Goal: Use online tool/utility: Use online tool/utility

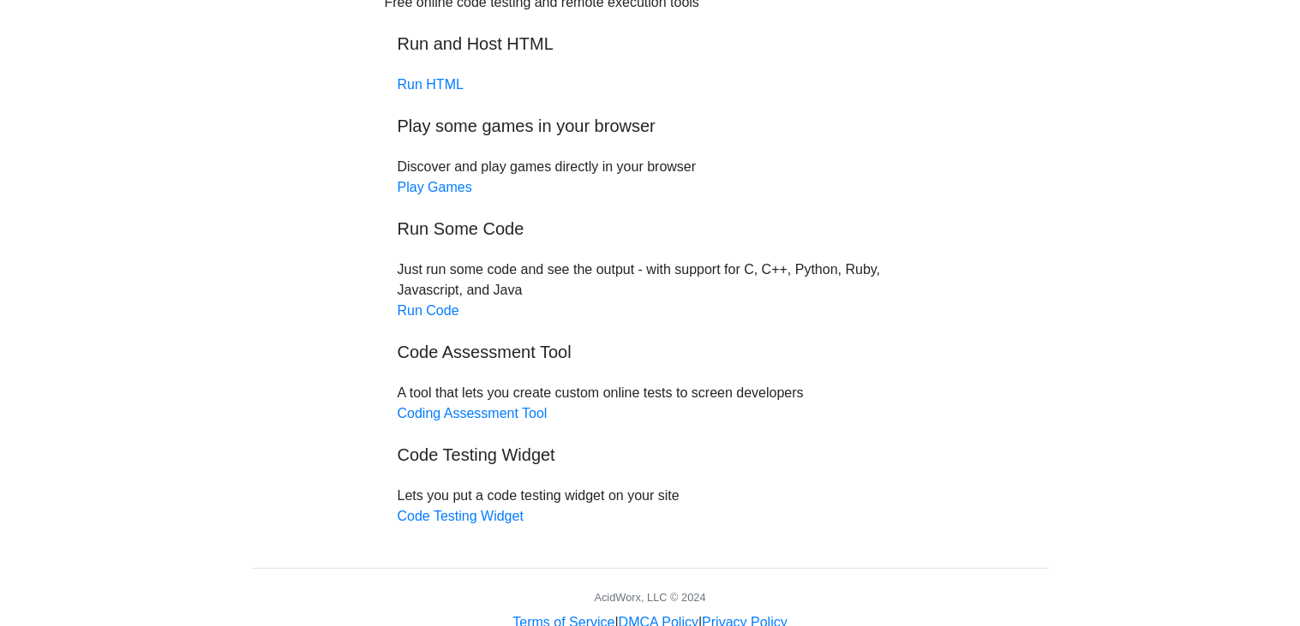
scroll to position [151, 0]
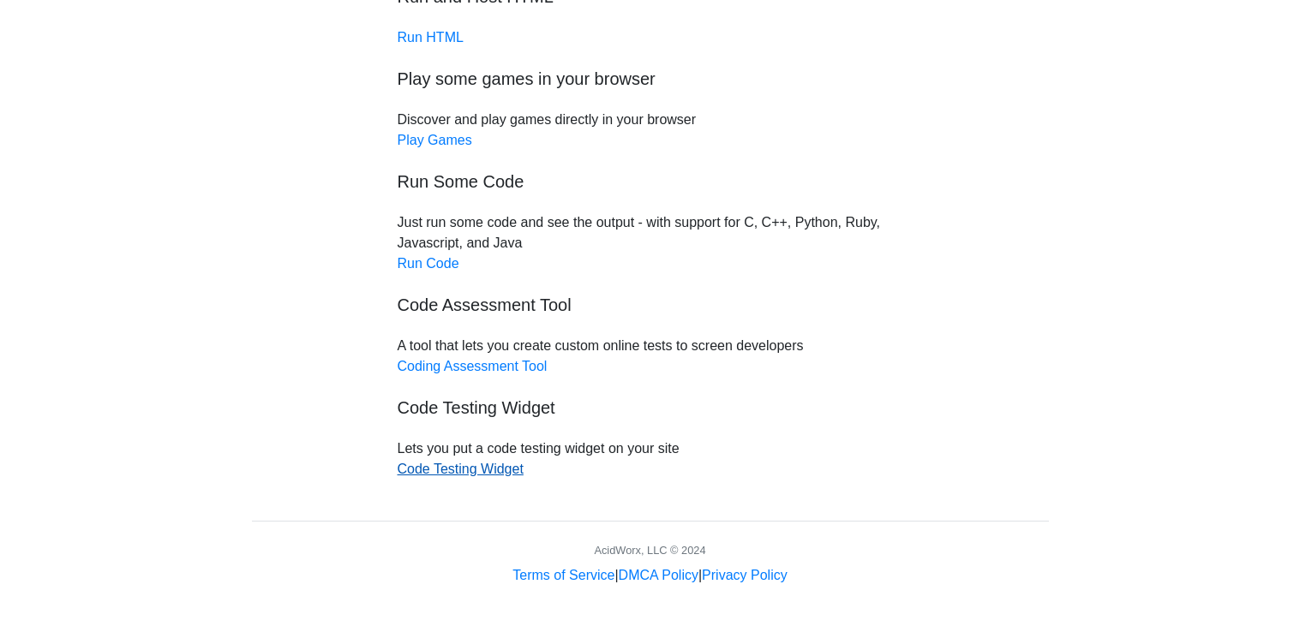
click at [462, 467] on link "Code Testing Widget" at bounding box center [461, 469] width 126 height 15
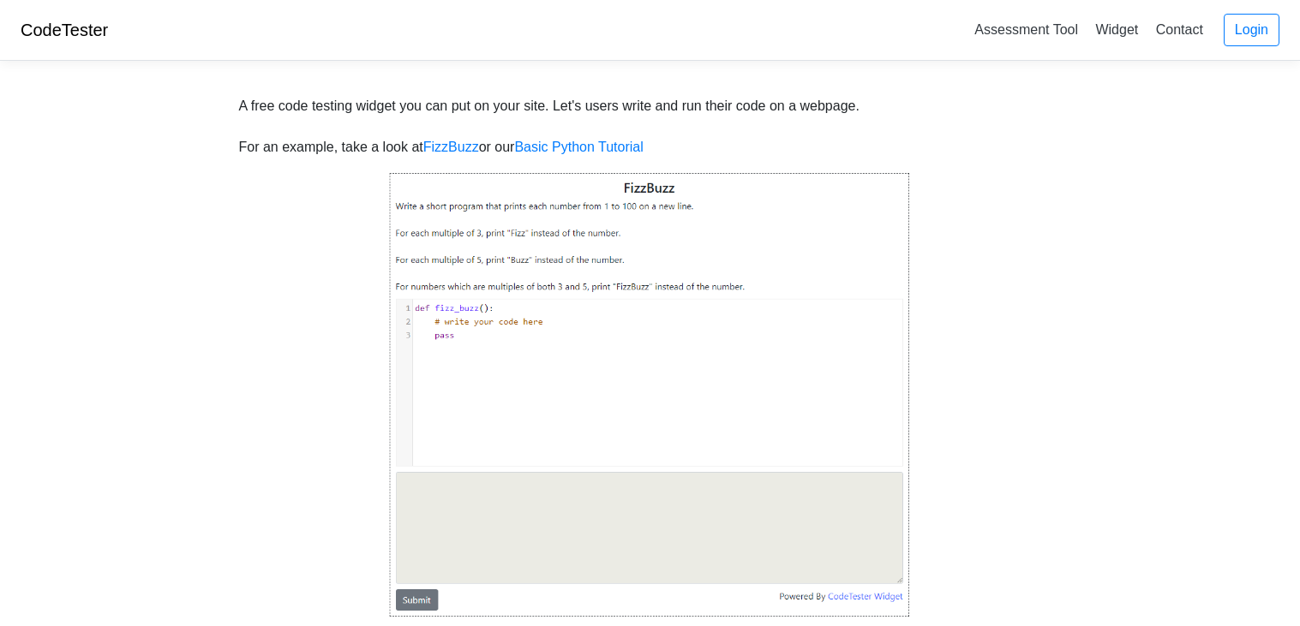
click at [467, 389] on img at bounding box center [650, 394] width 523 height 447
click at [459, 322] on img at bounding box center [650, 394] width 523 height 447
click at [512, 321] on img at bounding box center [650, 394] width 523 height 447
click at [415, 599] on img at bounding box center [650, 394] width 523 height 447
click at [422, 601] on img at bounding box center [650, 394] width 523 height 447
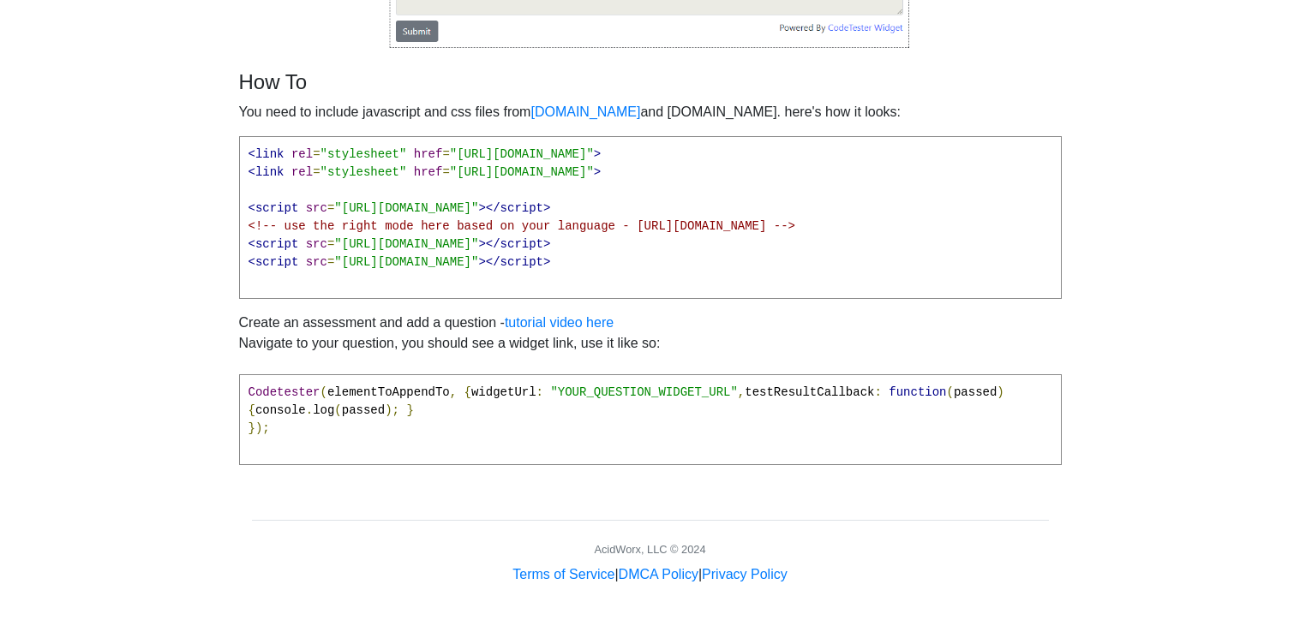
scroll to position [587, 0]
click at [514, 262] on pre "<link rel = "stylesheet" href = "[URL][DOMAIN_NAME]" > <link rel = "stylesheet"…" at bounding box center [650, 217] width 823 height 163
click at [468, 237] on span ""[URL][DOMAIN_NAME]"" at bounding box center [406, 244] width 144 height 14
click at [428, 237] on span ""[URL][DOMAIN_NAME]"" at bounding box center [406, 244] width 144 height 14
drag, startPoint x: 427, startPoint y: 233, endPoint x: 362, endPoint y: 237, distance: 64.4
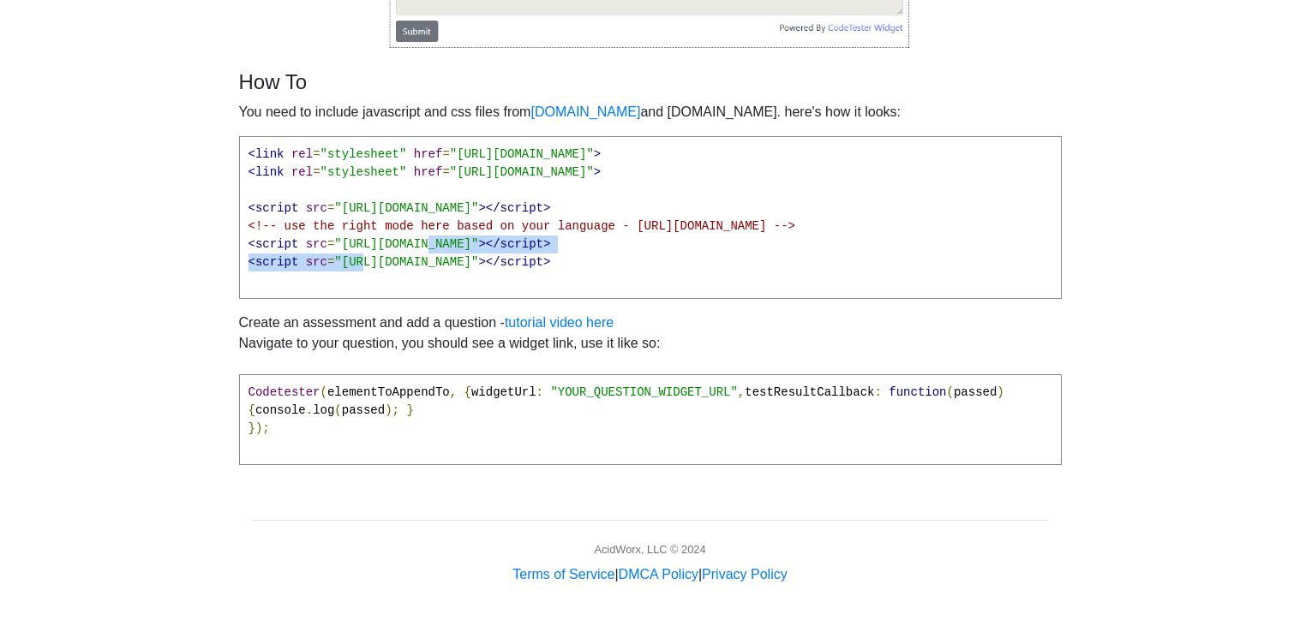
click at [362, 237] on pre "<link rel = "stylesheet" href = "[URL][DOMAIN_NAME]" > <link rel = "stylesheet"…" at bounding box center [650, 217] width 823 height 163
click at [354, 273] on span at bounding box center [320, 280] width 144 height 14
